Goal: Transaction & Acquisition: Purchase product/service

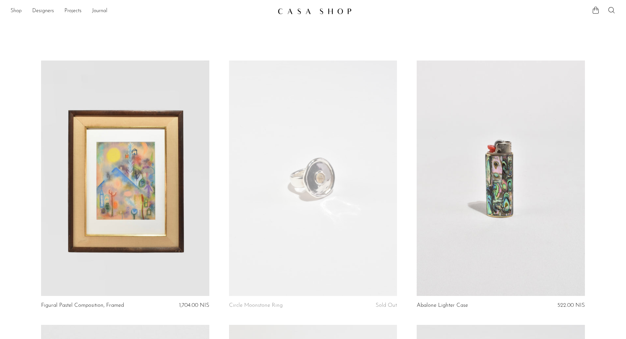
click at [16, 10] on link "Shop" at bounding box center [16, 11] width 11 height 9
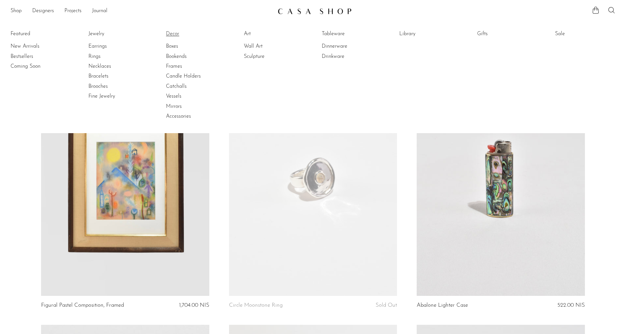
click at [174, 32] on link "Decor" at bounding box center [190, 33] width 49 height 7
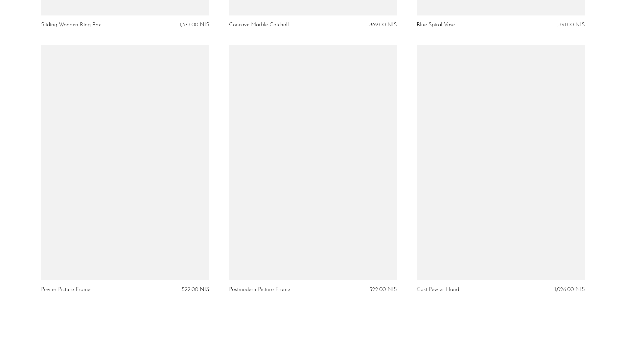
scroll to position [2990, 0]
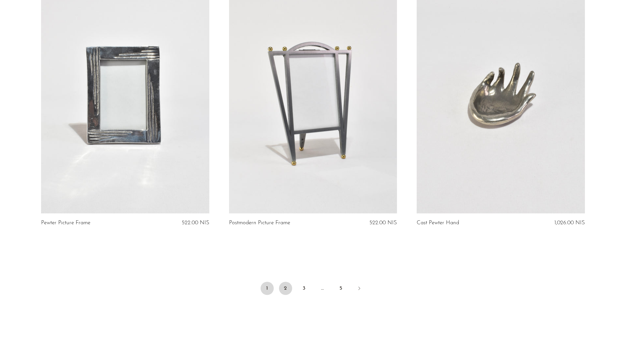
click at [283, 289] on link "2" at bounding box center [285, 288] width 13 height 13
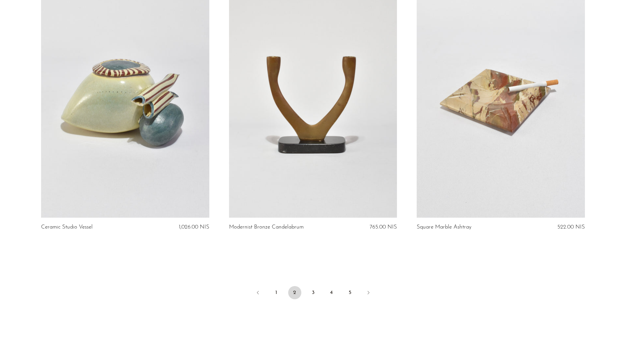
scroll to position [3023, 0]
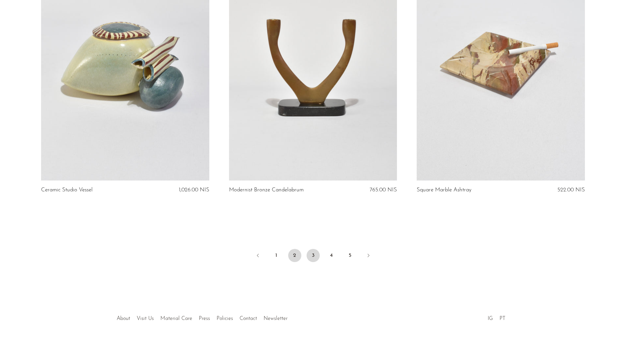
click at [313, 252] on link "3" at bounding box center [313, 255] width 13 height 13
